Goal: Task Accomplishment & Management: Use online tool/utility

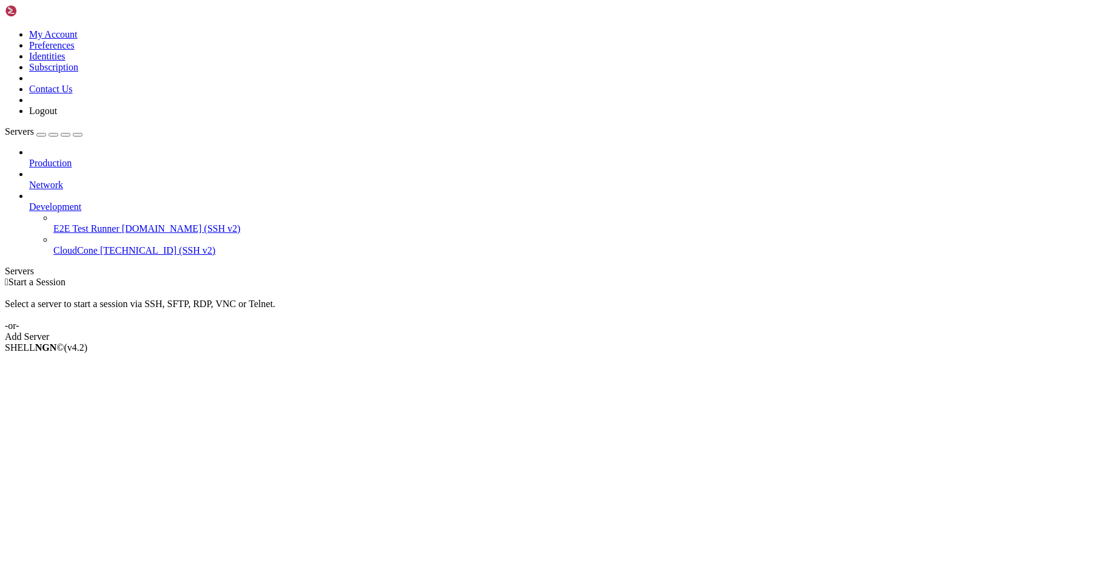
click at [98, 245] on span "CloudCone" at bounding box center [75, 250] width 44 height 10
click at [69, 439] on span "Properties" at bounding box center [48, 444] width 39 height 10
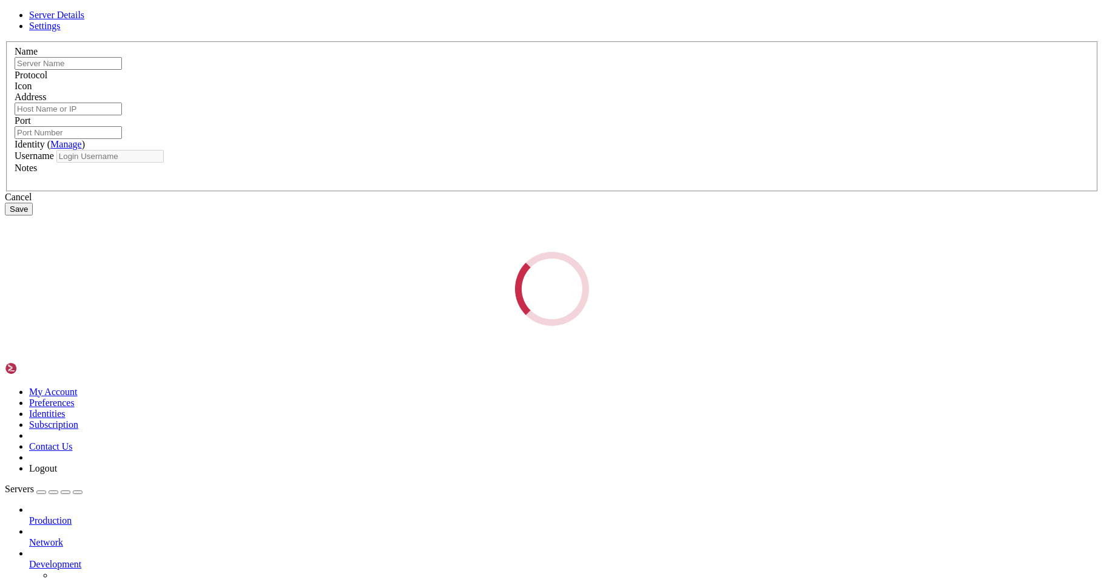
type input "CloudCone"
type input "[TECHNICAL_ID]"
type input "22"
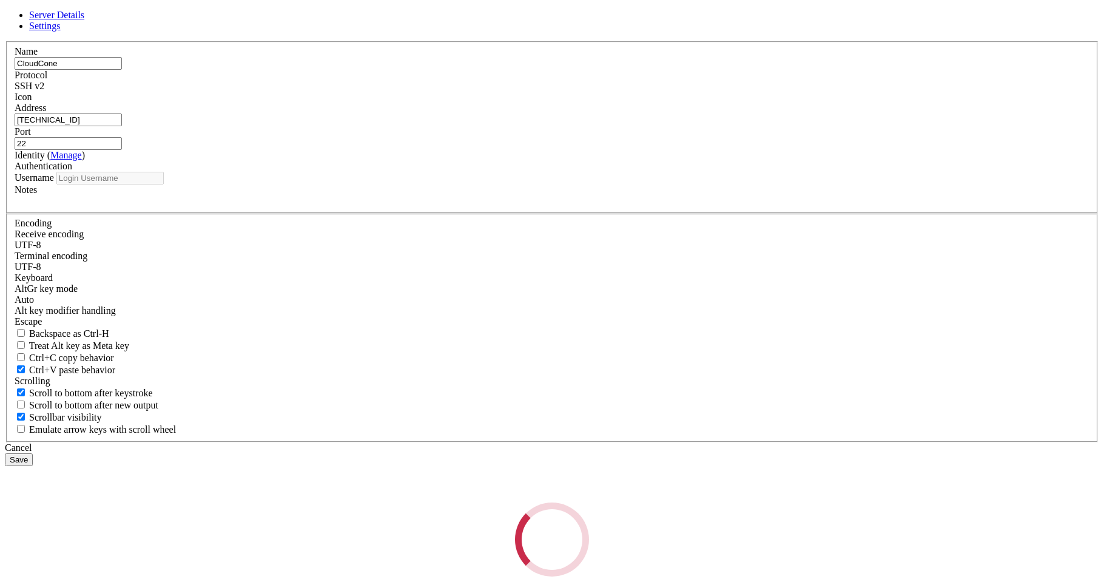
type input "root"
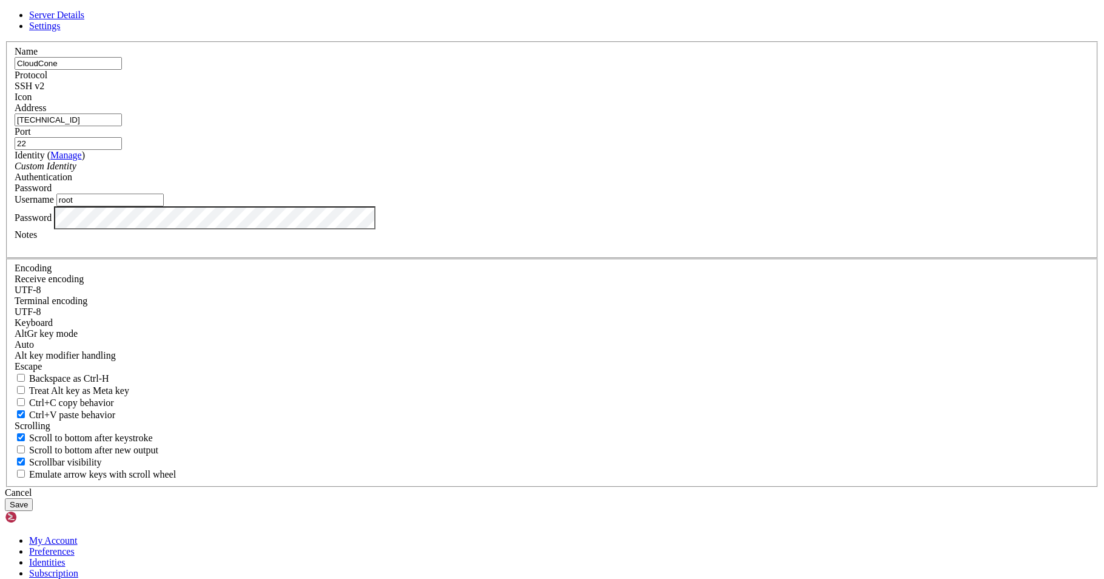
click at [33, 498] on button "Save" at bounding box center [19, 504] width 28 height 13
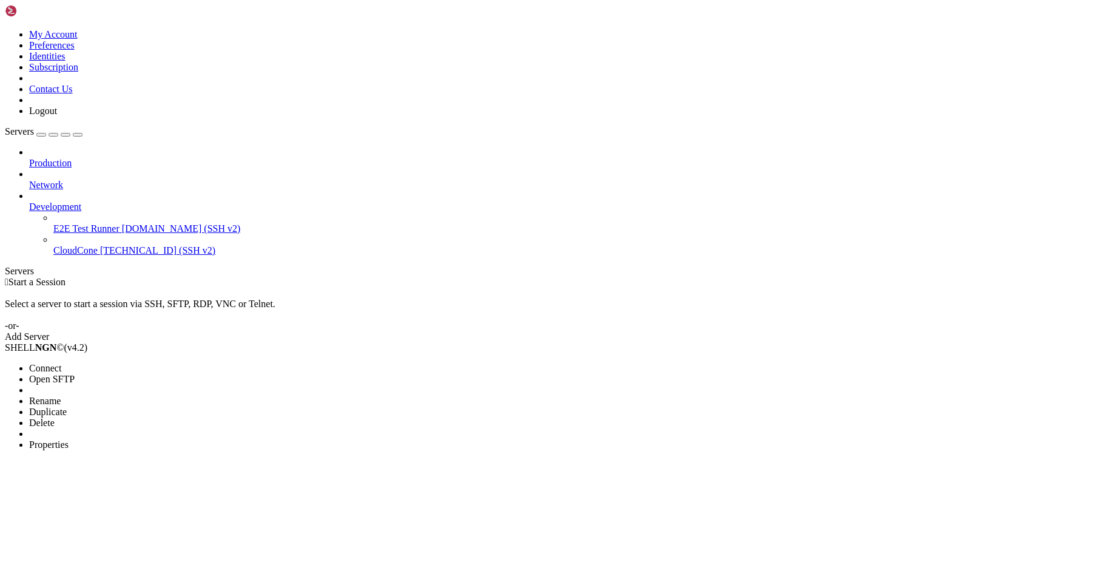
click at [61, 363] on span "Connect" at bounding box center [45, 368] width 32 height 10
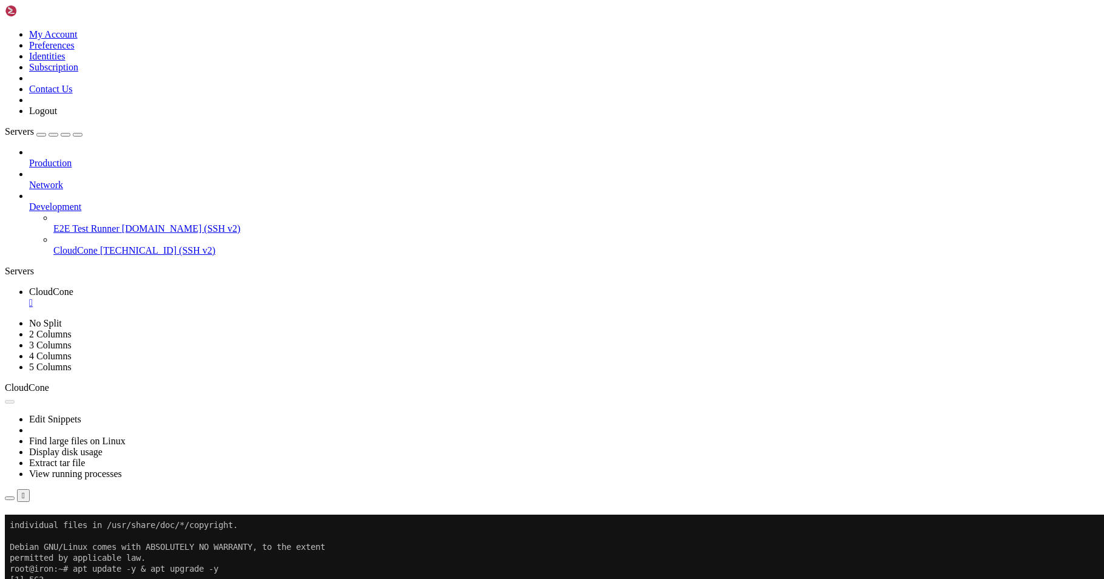
scroll to position [44, 0]
click at [230, 297] on div "" at bounding box center [564, 302] width 1070 height 11
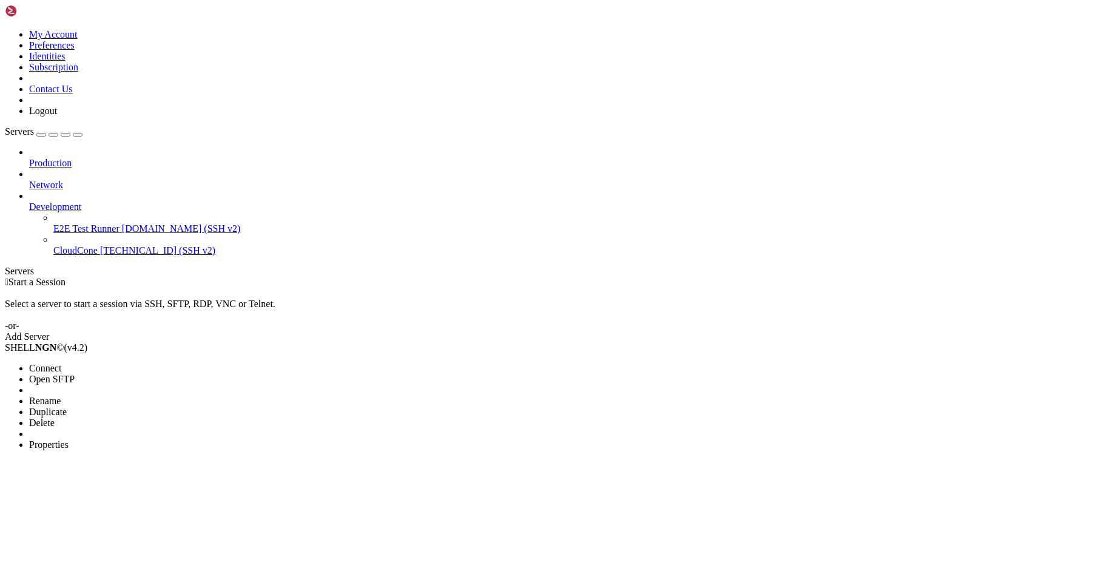
click at [139, 439] on li "Properties" at bounding box center [84, 444] width 110 height 11
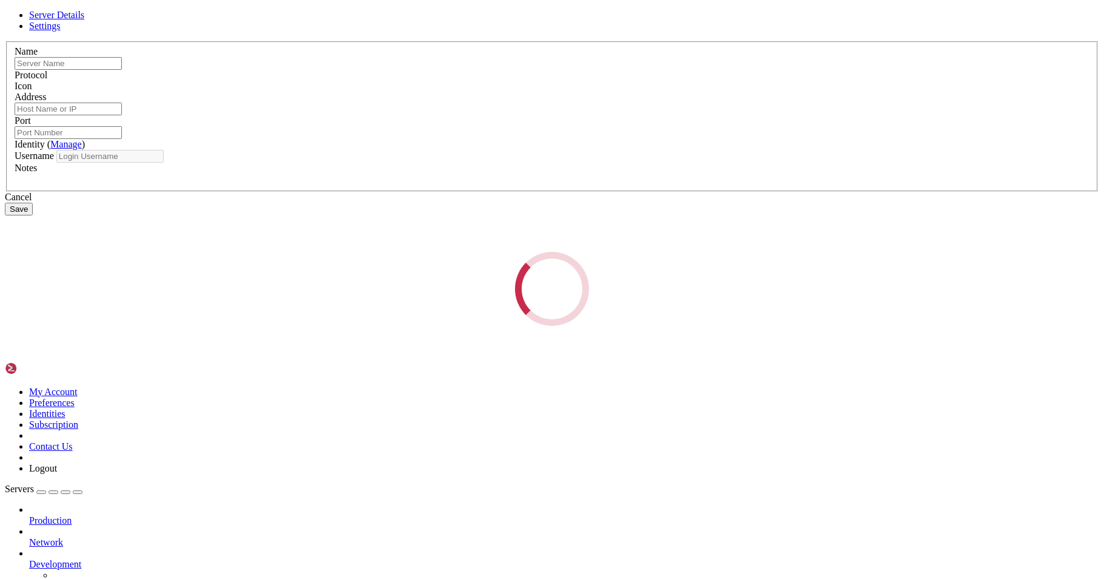
type input "CloudCone"
type input "[TECHNICAL_ID]"
type input "22"
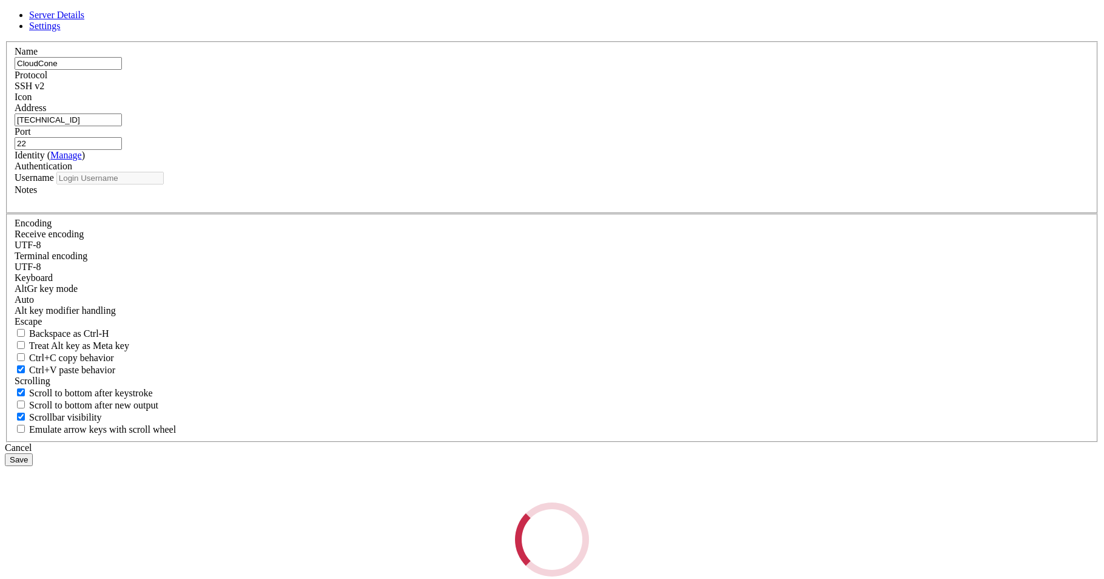
type input "root"
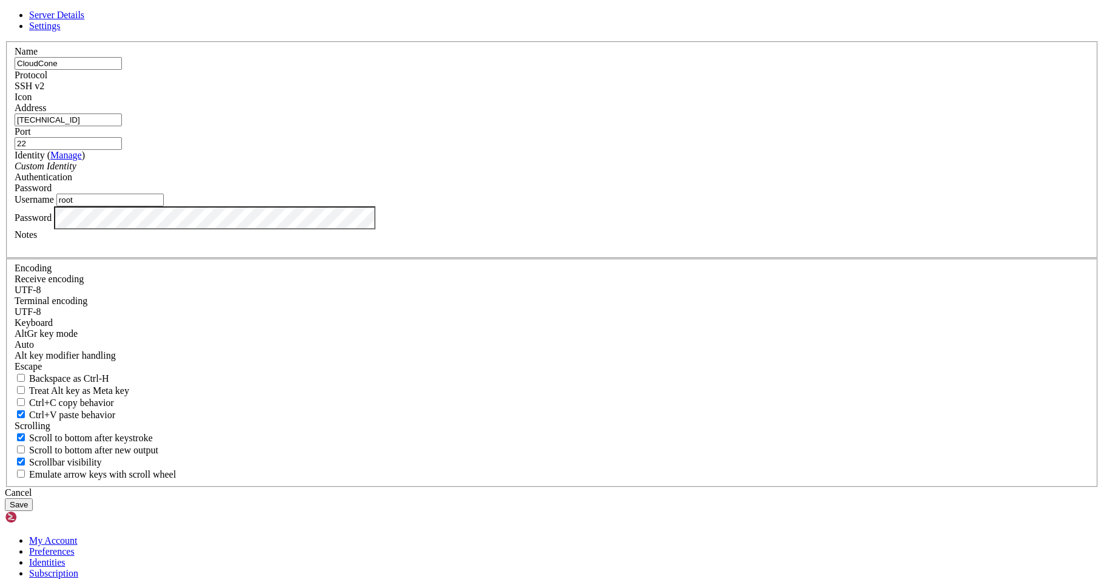
click at [33, 498] on button "Save" at bounding box center [19, 504] width 28 height 13
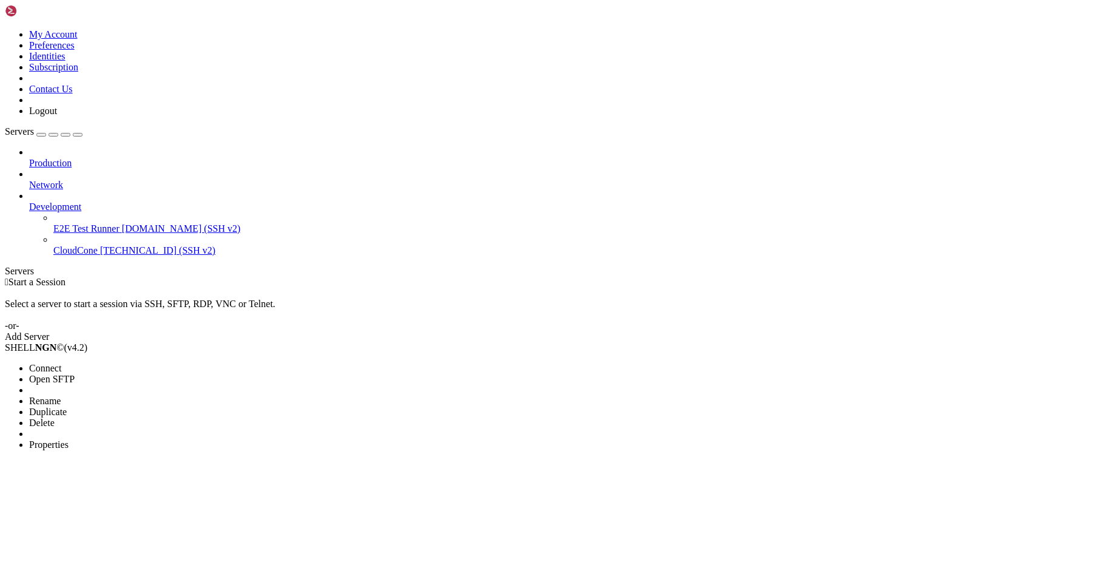
click at [61, 363] on span "Connect" at bounding box center [45, 368] width 32 height 10
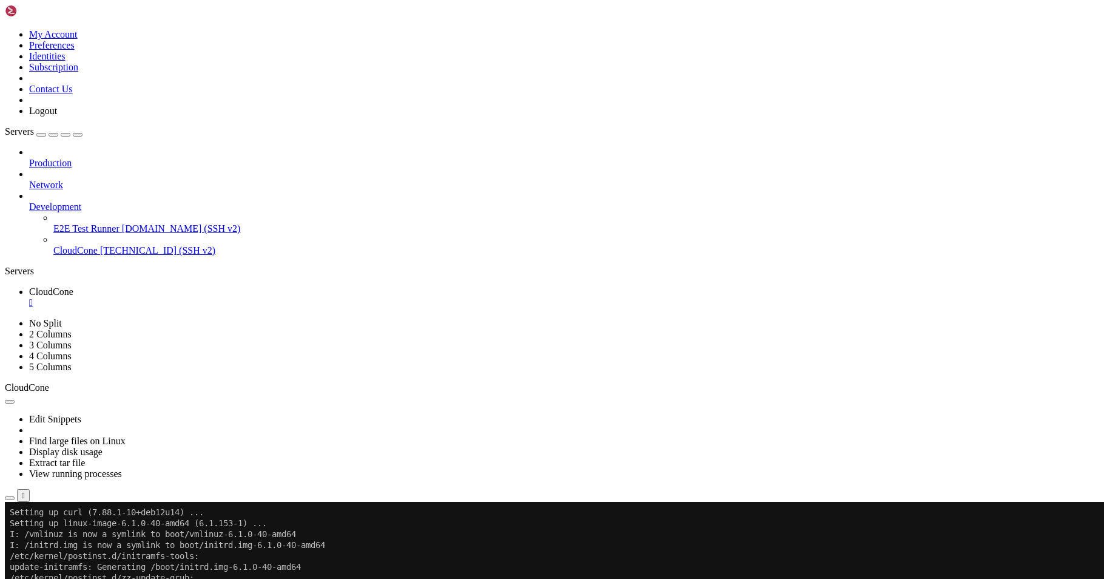
scroll to position [5021, 0]
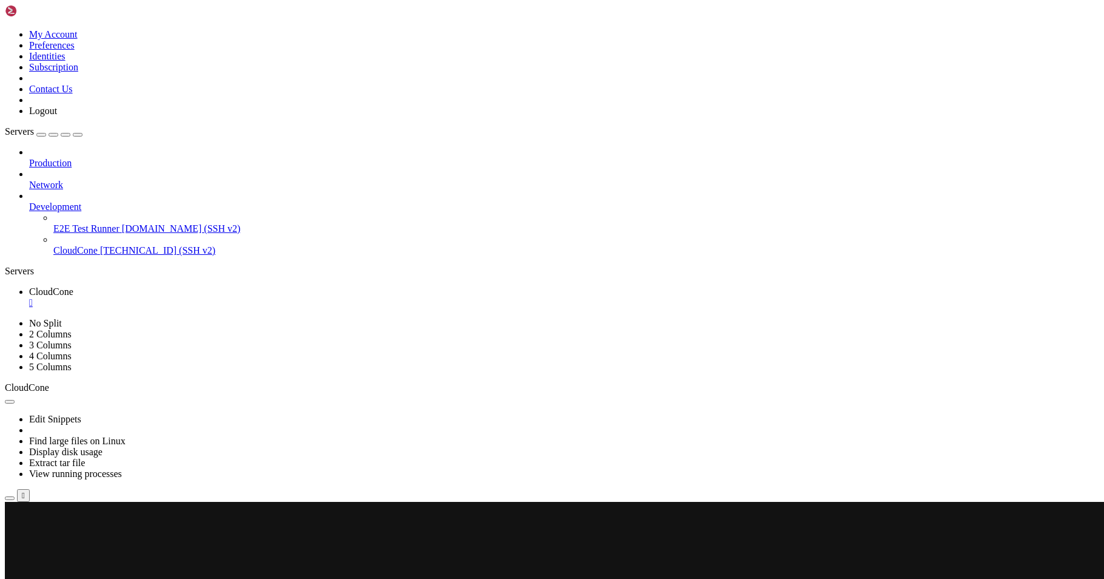
click at [78, 135] on div "button" at bounding box center [78, 135] width 0 height 0
click at [113, 534] on x-row at bounding box center [547, 533] width 1075 height 11
click at [167, 535] on x-row at bounding box center [547, 533] width 1075 height 11
